Goal: Obtain resource: Download file/media

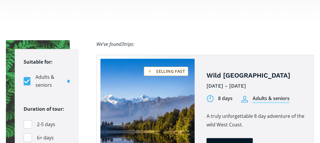
scroll to position [384, 0]
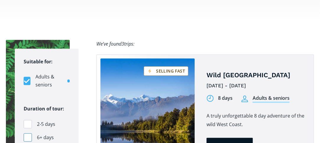
click at [27, 133] on div "Filters" at bounding box center [28, 137] width 8 height 8
click at [27, 135] on input "6+ days" at bounding box center [26, 137] width 4 height 4
checkbox input "true"
click at [51, 120] on span "2-5 days" at bounding box center [46, 124] width 18 height 8
click at [27, 122] on input "2-5 days" at bounding box center [26, 124] width 4 height 4
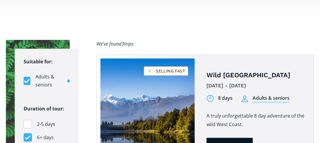
checkbox input "true"
click at [50, 133] on span "6+ days" at bounding box center [45, 137] width 17 height 8
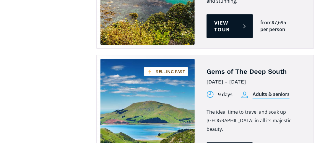
scroll to position [650, 0]
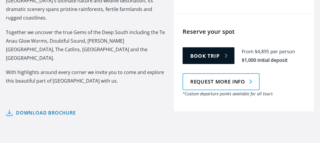
scroll to position [296, 0]
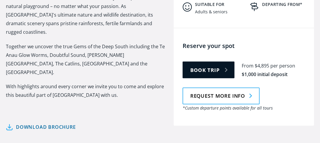
click at [50, 123] on link "Download brochure" at bounding box center [41, 127] width 70 height 9
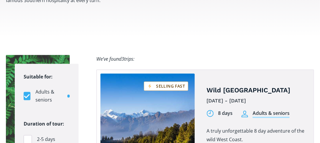
scroll to position [384, 0]
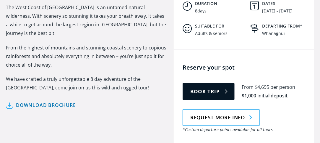
scroll to position [325, 0]
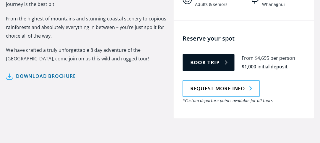
click at [42, 72] on link "Download brochure" at bounding box center [41, 76] width 70 height 9
